Goal: Transaction & Acquisition: Purchase product/service

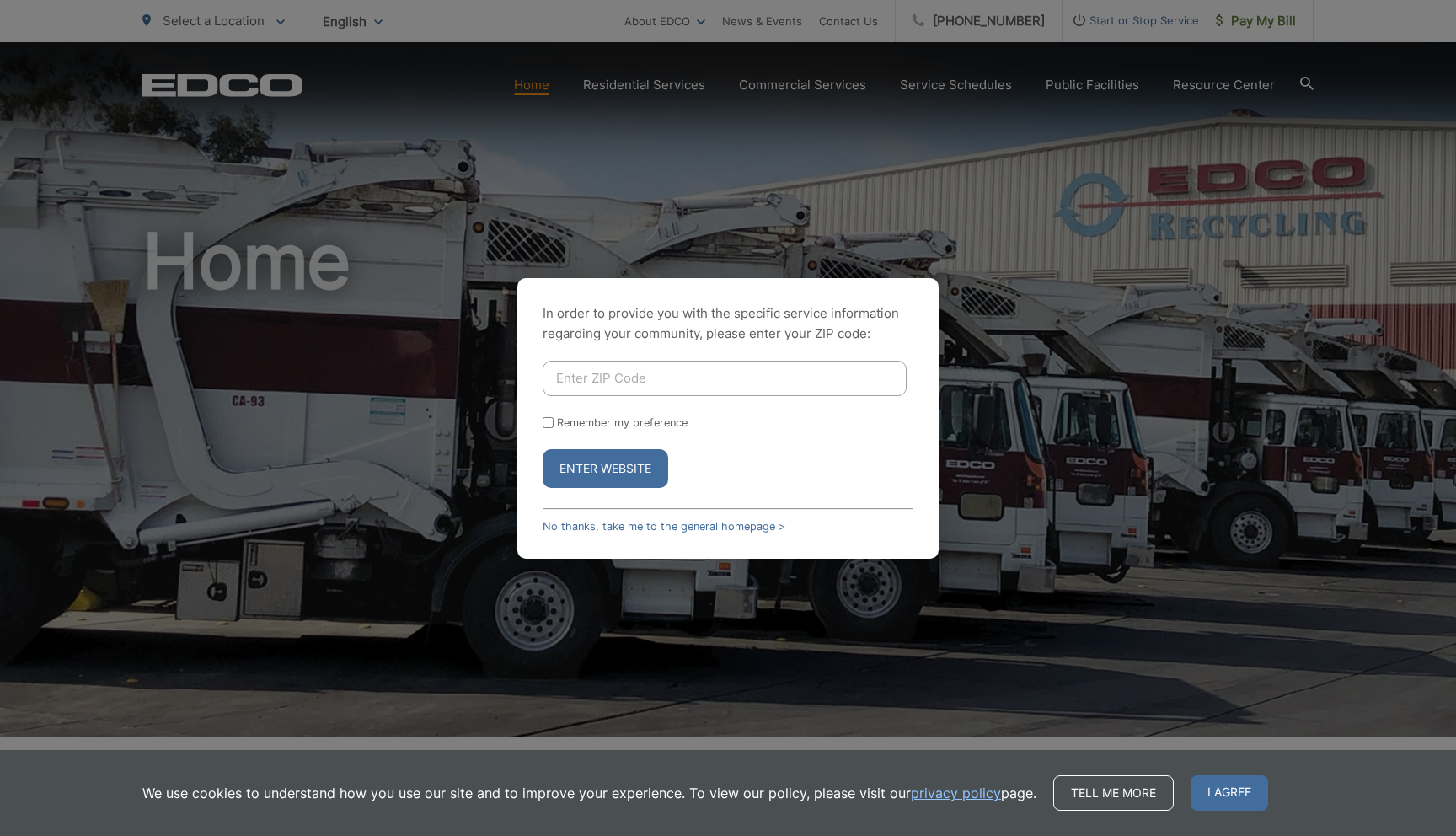
click at [659, 373] on input "Enter ZIP Code" at bounding box center [725, 379] width 364 height 36
type input "2"
type input "92029"
click at [543, 449] on button "Enter Website" at bounding box center [605, 468] width 125 height 39
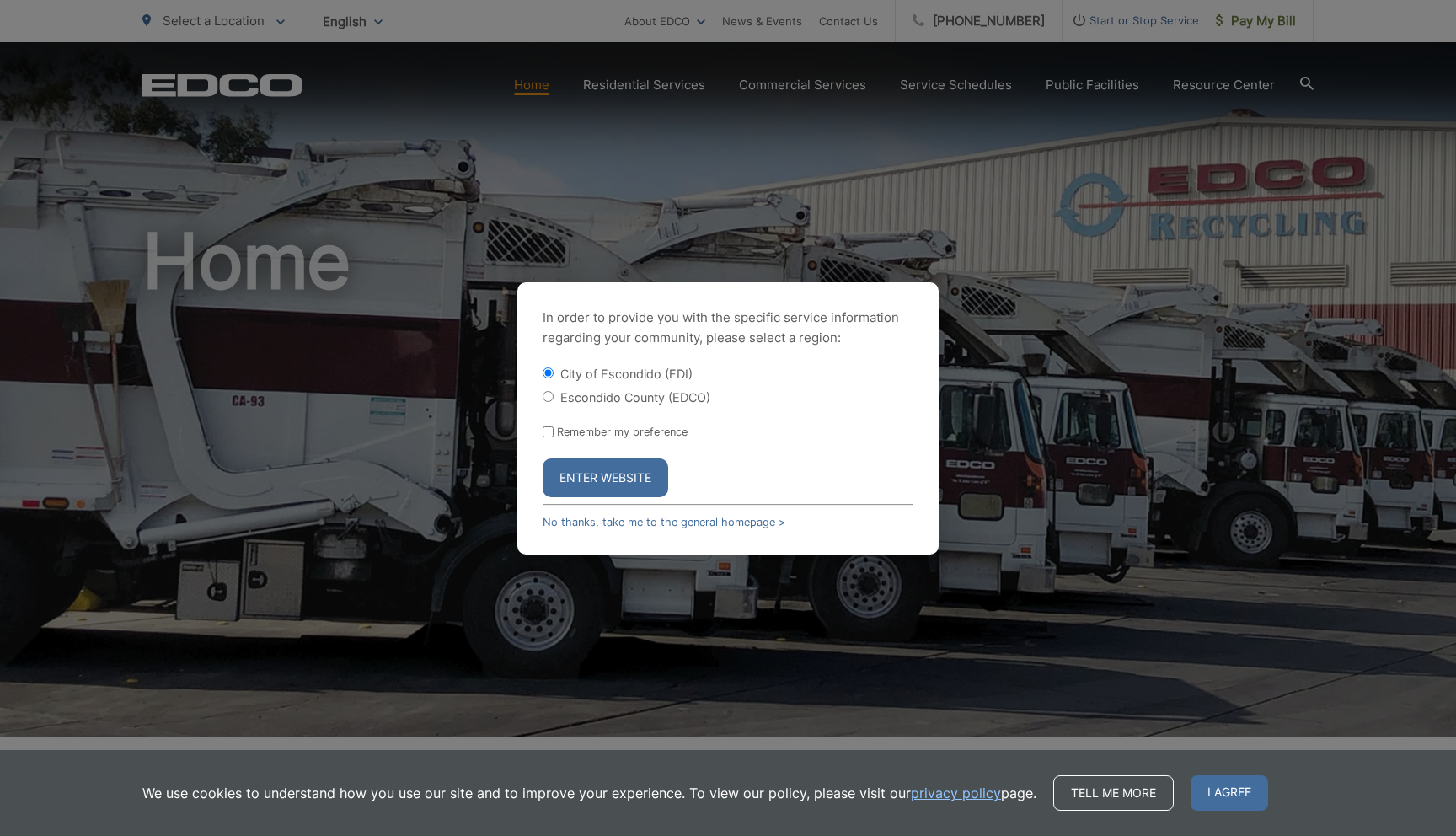
click at [632, 397] on label "Escondido County (EDCO)" at bounding box center [635, 397] width 150 height 14
click at [554, 397] on input "Escondido County (EDCO)" at bounding box center [548, 396] width 11 height 11
radio input "true"
click at [618, 484] on button "Enter Website" at bounding box center [605, 478] width 125 height 39
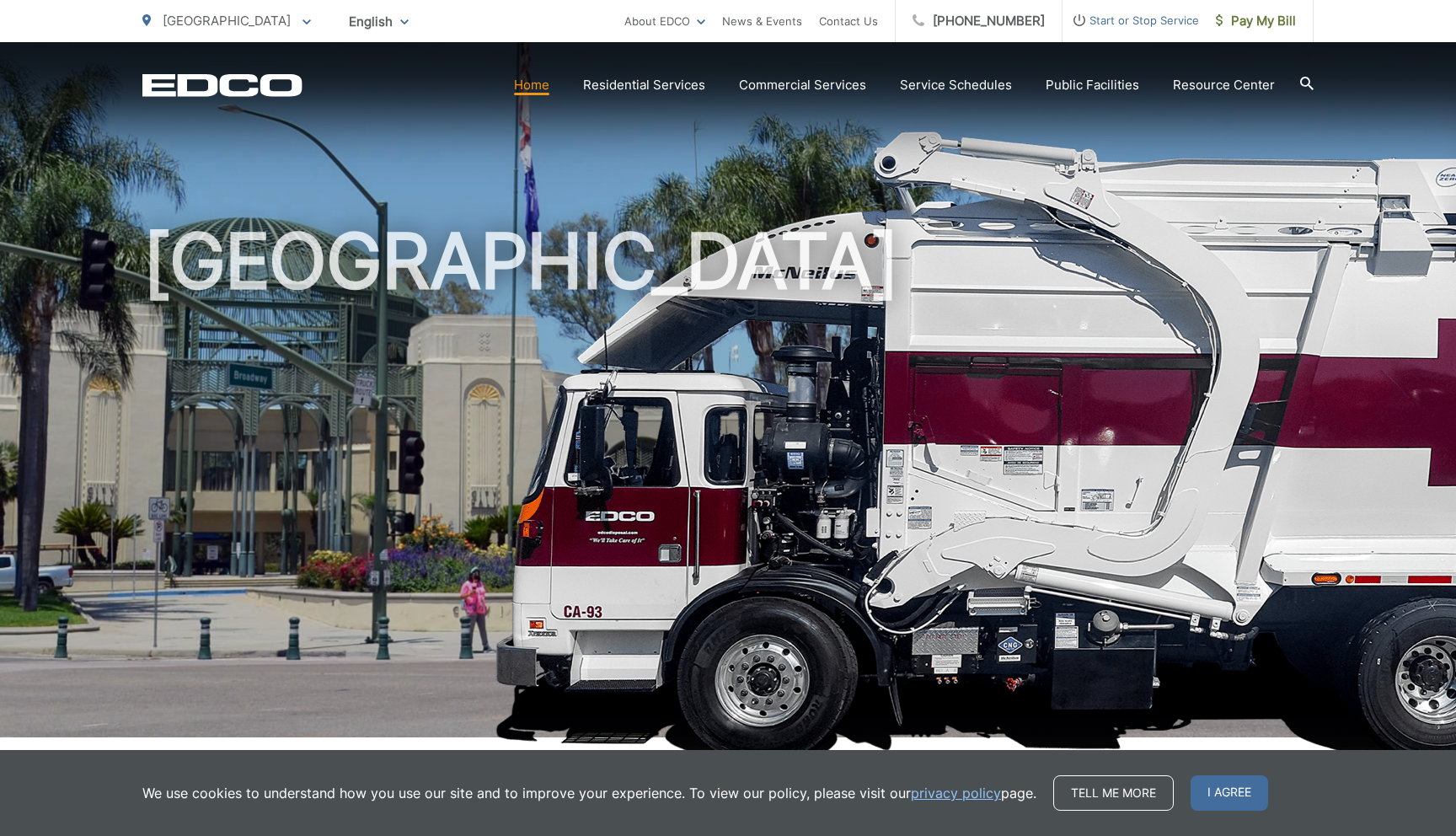
click at [1112, 20] on span "Start or Stop Service" at bounding box center [1130, 20] width 136 height 20
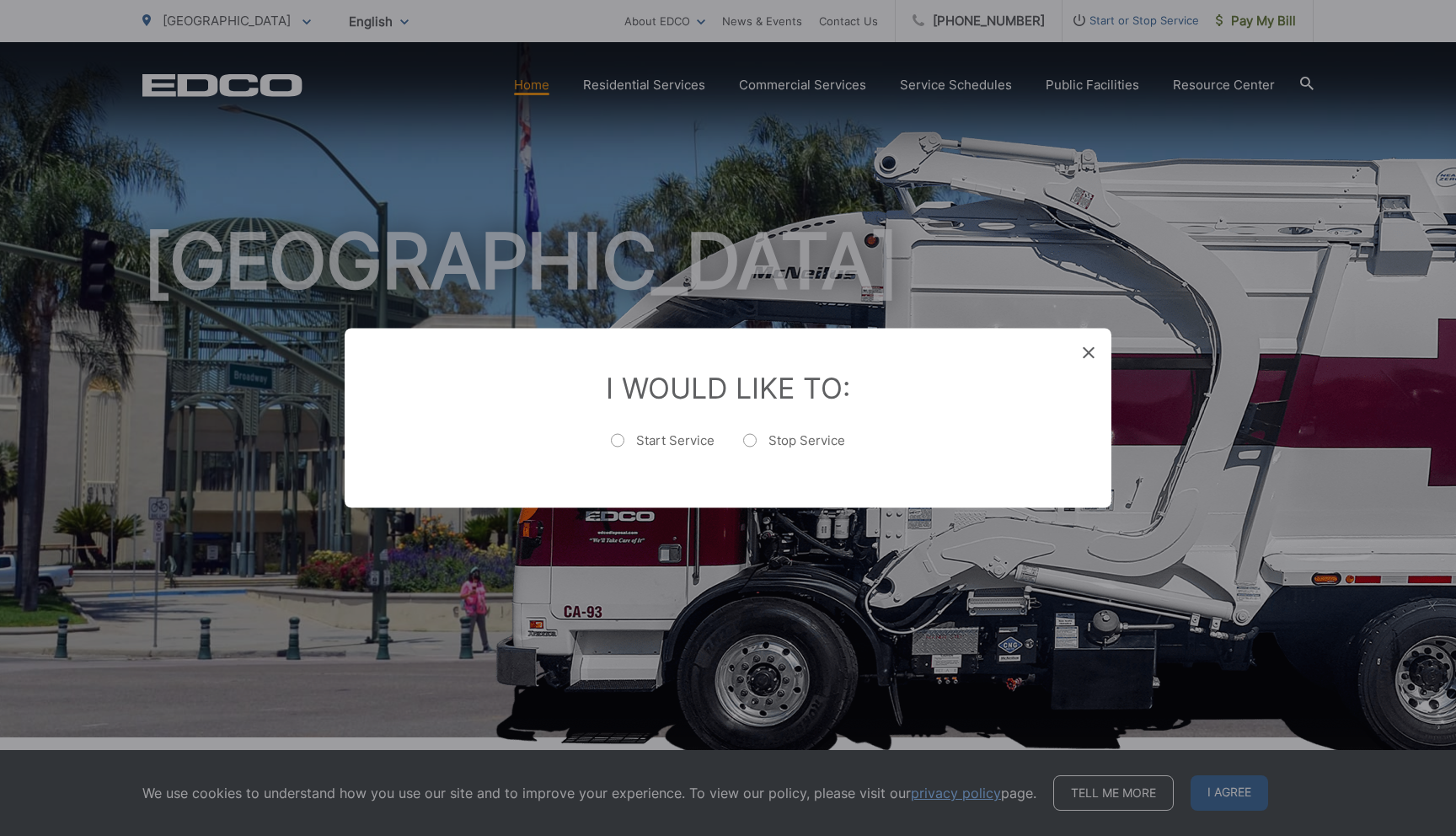
click at [1083, 354] on icon at bounding box center [1089, 353] width 12 height 12
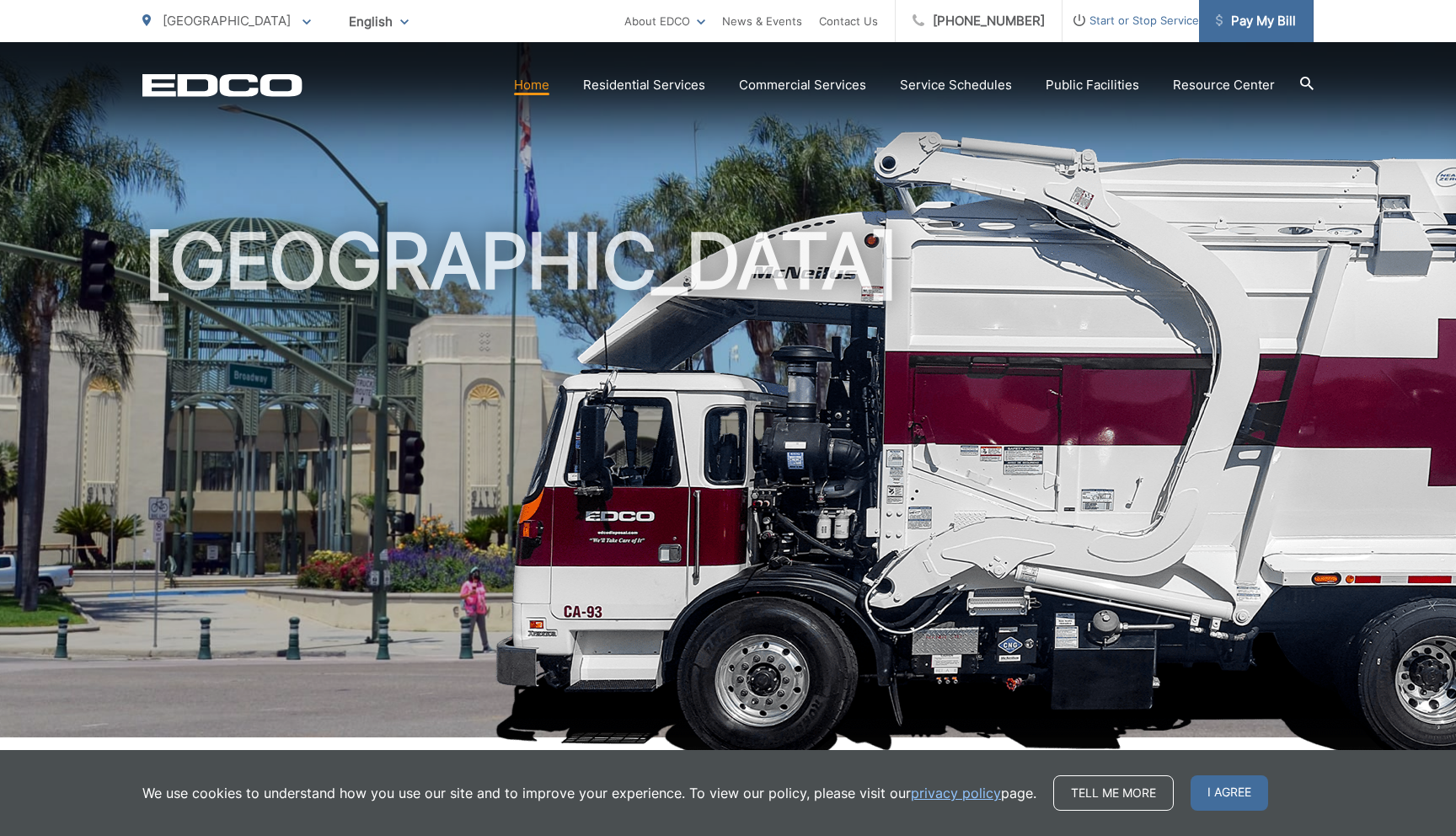
click at [1246, 28] on span "Pay My Bill" at bounding box center [1255, 21] width 80 height 20
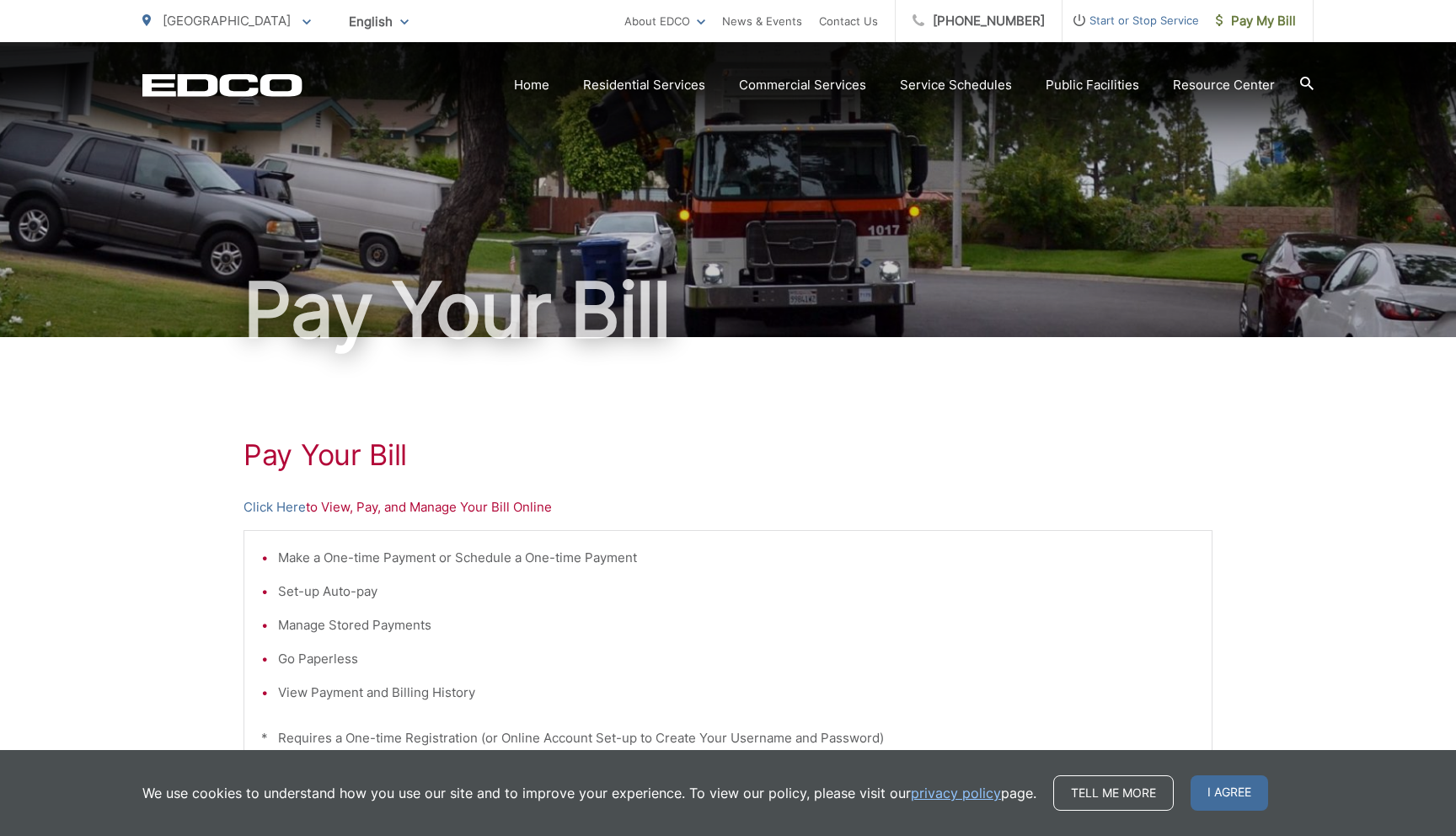
click at [263, 518] on div "Pay Your Bill Click Here to View, Pay, and Manage Your Bill Online Make a One-t…" at bounding box center [728, 716] width 969 height 757
click at [270, 510] on link "Click Here" at bounding box center [275, 507] width 63 height 20
